Goal: Check status: Check status

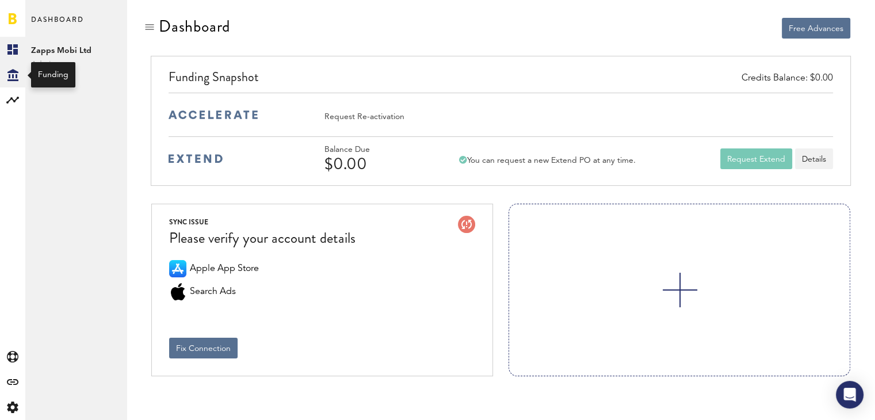
click at [16, 81] on icon at bounding box center [12, 75] width 11 height 12
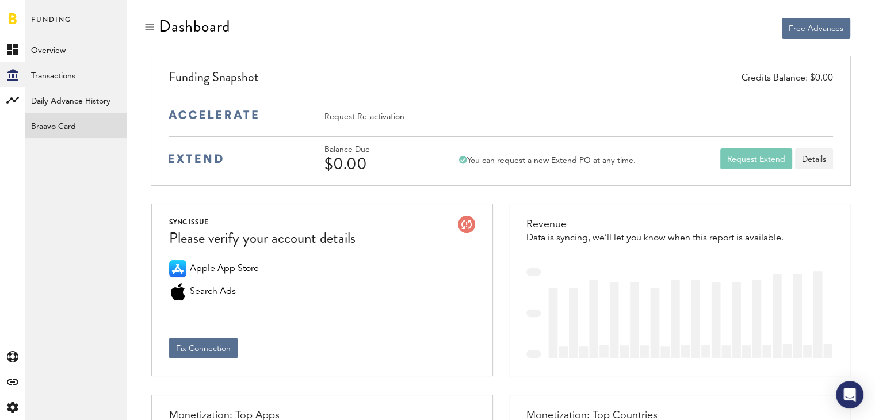
click at [68, 127] on link "Braavo Card" at bounding box center [75, 125] width 101 height 25
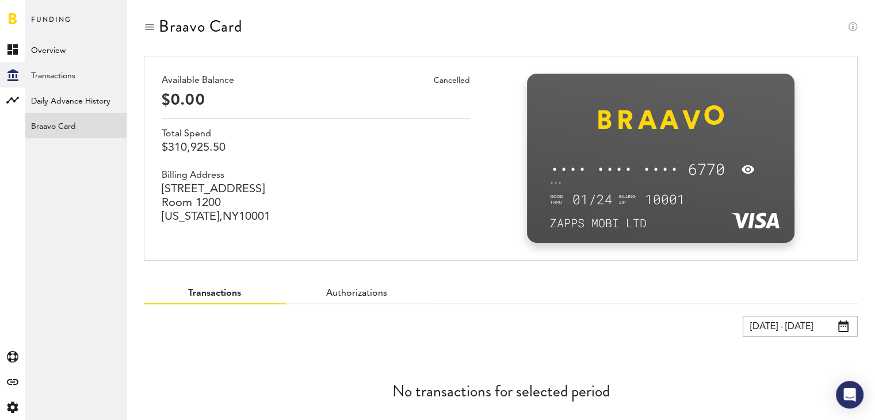
click at [819, 330] on input "[DATE] - [DATE]" at bounding box center [799, 326] width 115 height 21
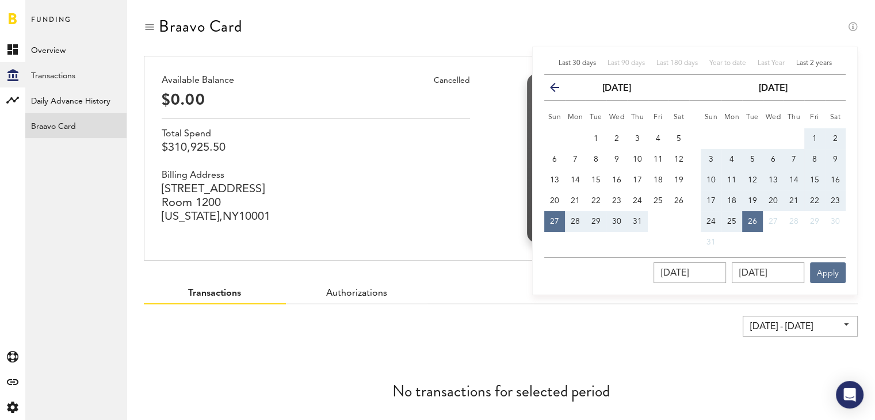
click at [810, 63] on span "Last 2 years" at bounding box center [814, 63] width 36 height 7
type input "[DATE] - [DATE]"
type input "[DATE]"
click at [828, 273] on button "Apply" at bounding box center [828, 272] width 36 height 21
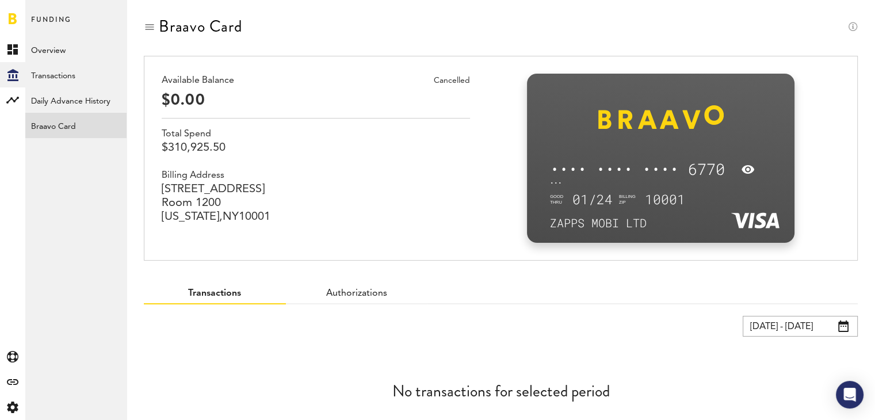
click at [449, 80] on div "Cancelled" at bounding box center [452, 81] width 36 height 14
